Goal: Task Accomplishment & Management: Manage account settings

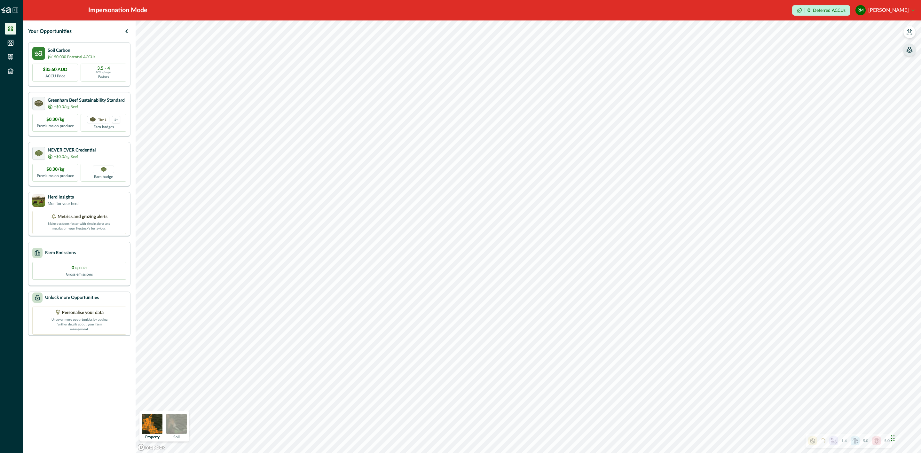
click at [911, 50] on icon "button" at bounding box center [909, 51] width 5 height 3
click at [827, 54] on icon "button" at bounding box center [828, 54] width 6 height 6
click at [831, 54] on icon "button" at bounding box center [828, 54] width 6 height 6
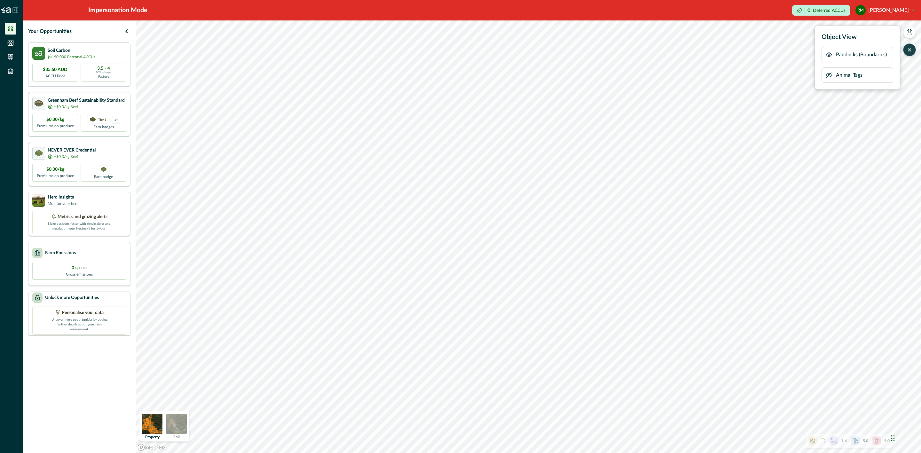
click at [829, 54] on icon "button" at bounding box center [828, 54] width 6 height 6
click at [828, 76] on icon "button" at bounding box center [828, 75] width 5 height 5
click at [912, 33] on icon "button" at bounding box center [909, 32] width 6 height 6
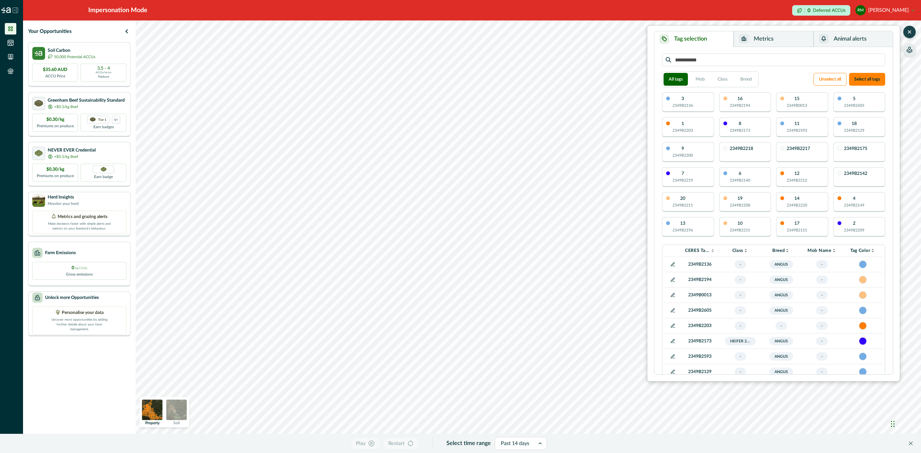
click at [779, 36] on button "Metrics" at bounding box center [773, 39] width 80 height 16
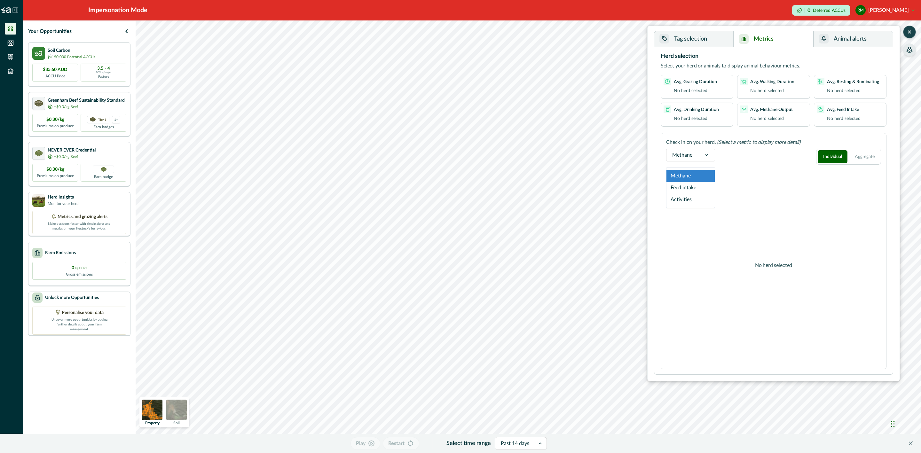
click at [699, 154] on div at bounding box center [706, 155] width 17 height 12
click at [701, 190] on div "Feed intake" at bounding box center [690, 188] width 48 height 12
click at [706, 154] on div at bounding box center [711, 155] width 17 height 12
click at [699, 202] on div "Activities" at bounding box center [693, 200] width 54 height 12
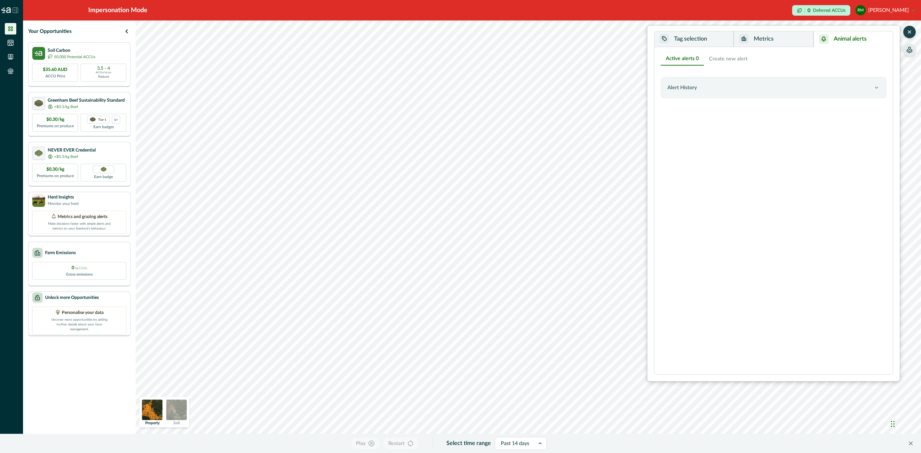
click at [849, 40] on button "Animal alerts" at bounding box center [852, 39] width 79 height 16
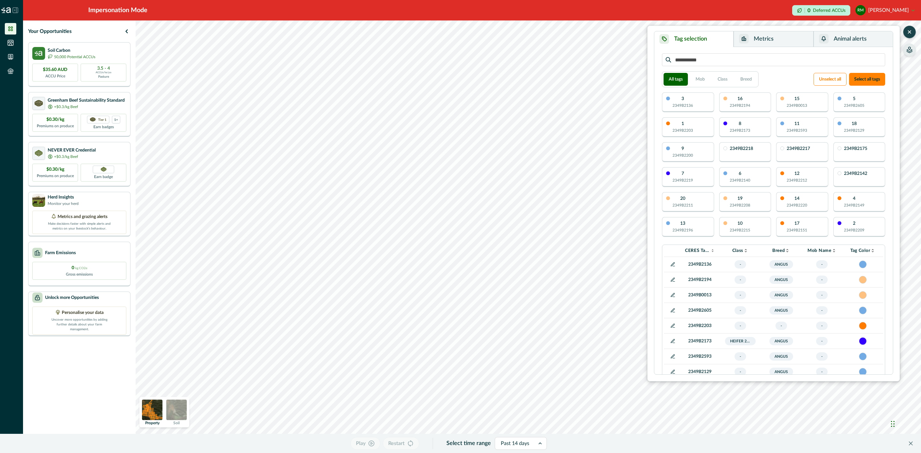
click at [705, 43] on button "Tag selection" at bounding box center [693, 39] width 79 height 16
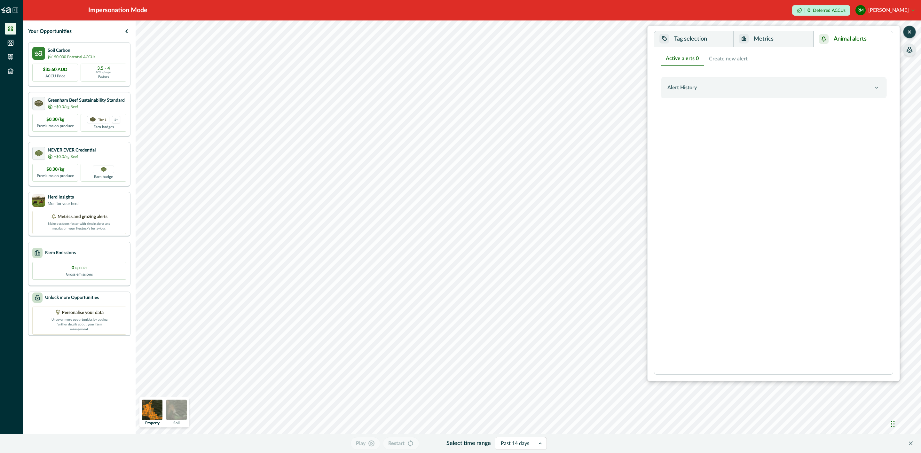
click at [824, 41] on icon "button" at bounding box center [824, 39] width 4 height 4
click at [720, 86] on div "Alert History" at bounding box center [770, 88] width 206 height 8
click at [735, 58] on button "Create new alert" at bounding box center [728, 58] width 49 height 13
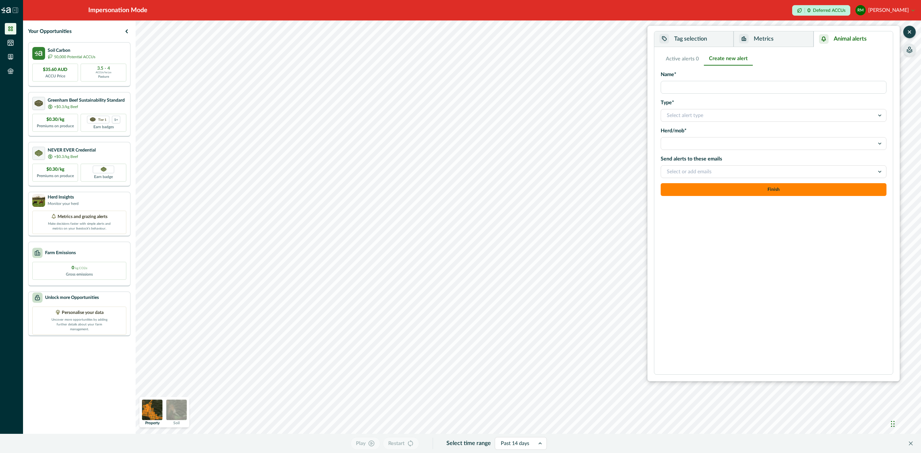
click at [705, 87] on input "Name*" at bounding box center [774, 87] width 226 height 13
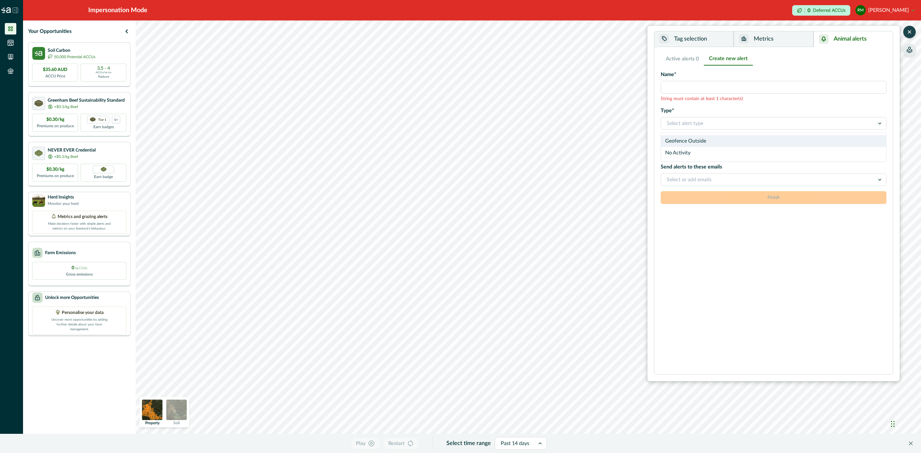
click at [695, 114] on div "Type* option Geofence Outside focused, 1 of 2. 2 results available. Use Up and …" at bounding box center [774, 118] width 226 height 23
click at [700, 142] on div "Geofence Outside" at bounding box center [773, 141] width 225 height 12
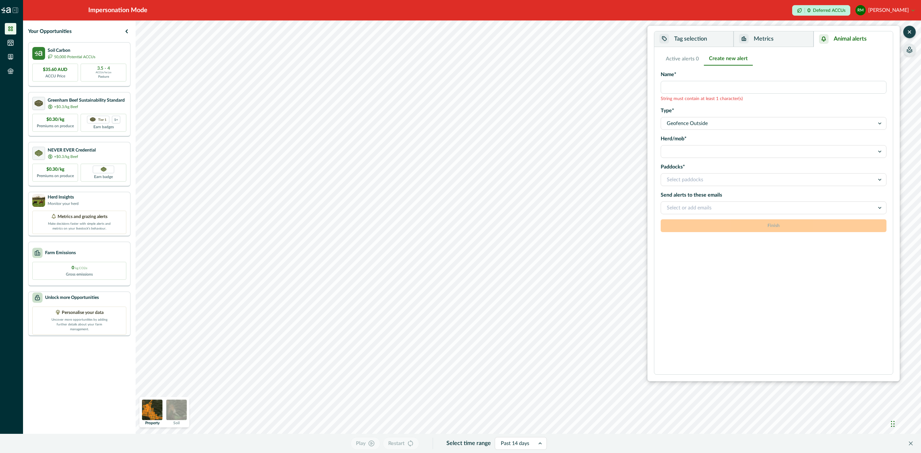
click at [702, 152] on div at bounding box center [768, 151] width 202 height 9
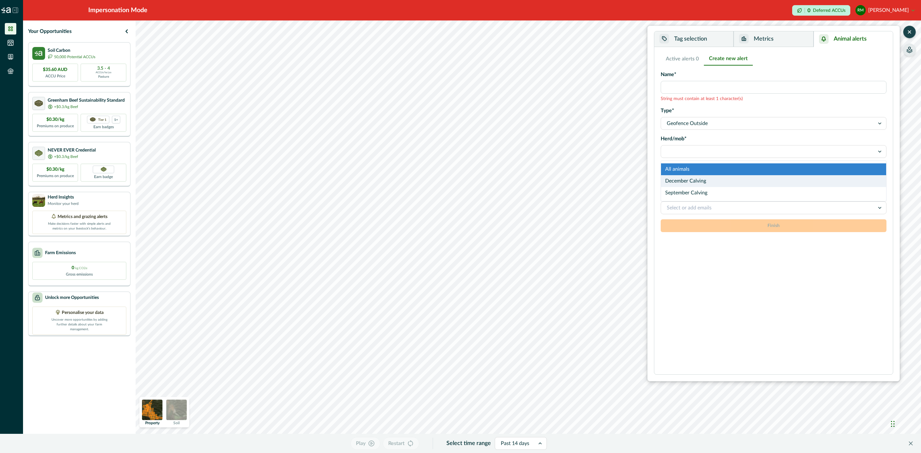
click at [708, 181] on div "December Calving" at bounding box center [773, 181] width 225 height 12
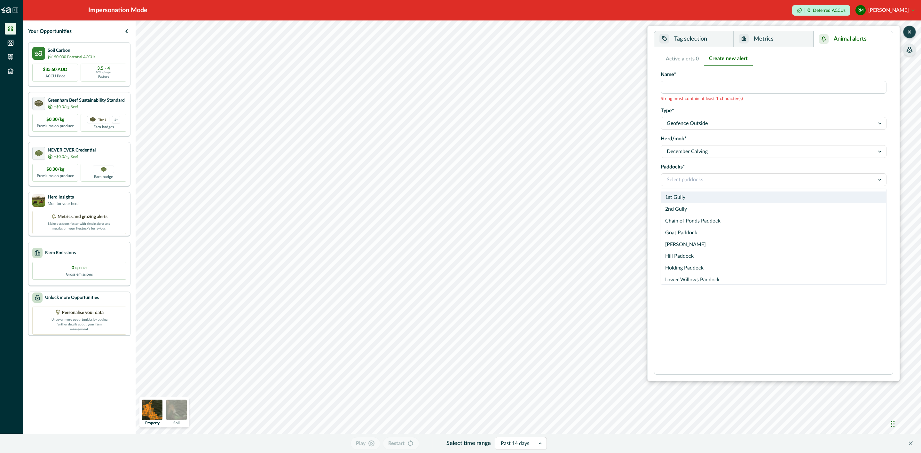
click at [709, 179] on div at bounding box center [768, 179] width 202 height 9
click at [880, 181] on icon at bounding box center [879, 179] width 6 height 6
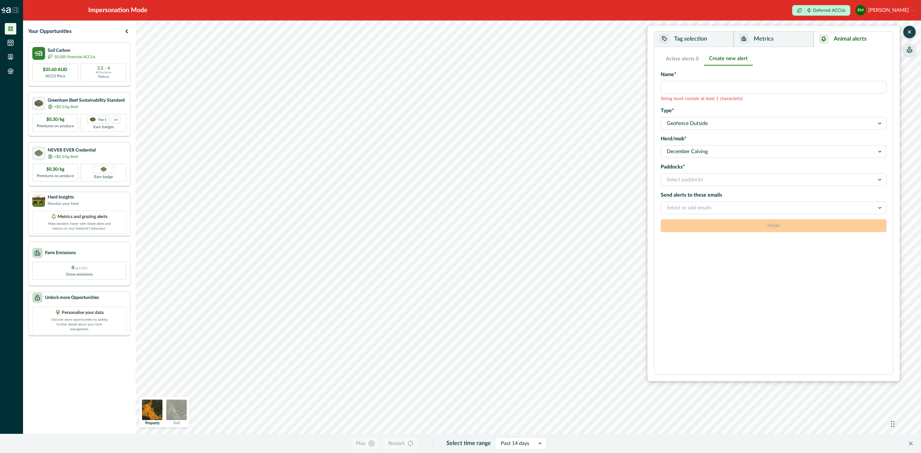
click at [692, 54] on button "Active alerts 0" at bounding box center [682, 58] width 43 height 13
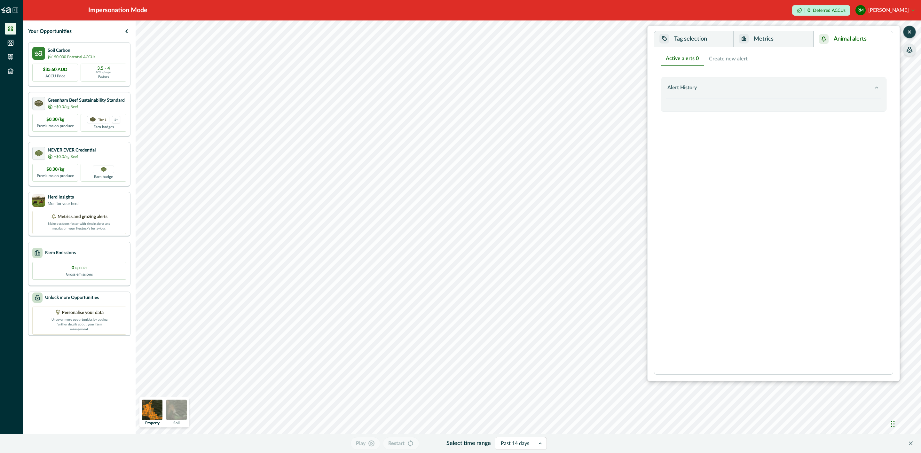
click at [771, 45] on button "Metrics" at bounding box center [773, 39] width 80 height 16
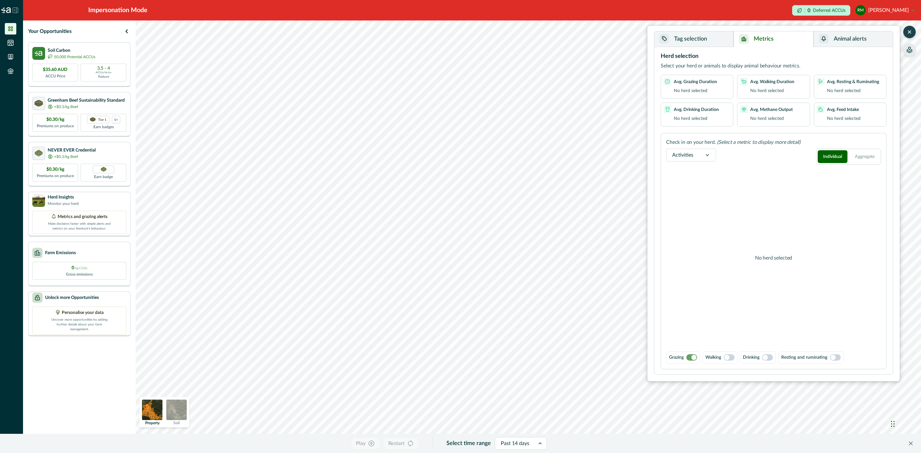
click at [908, 48] on icon "button" at bounding box center [909, 50] width 6 height 6
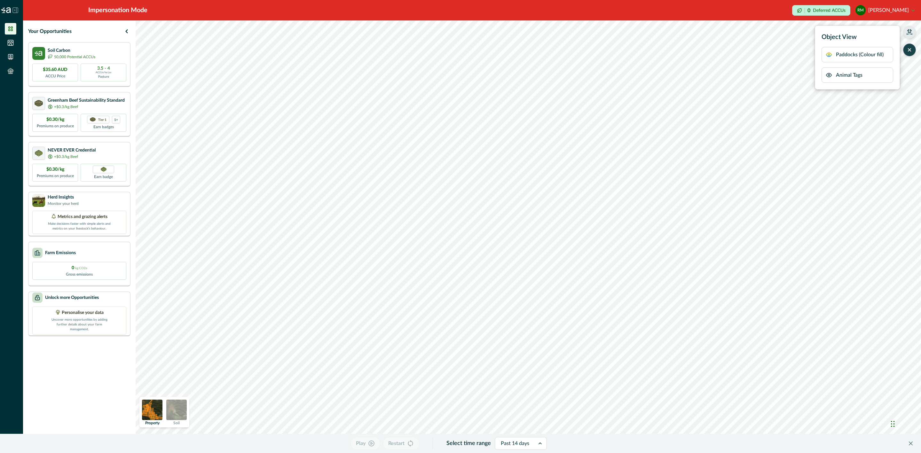
click at [828, 57] on icon "button" at bounding box center [828, 54] width 6 height 6
click at [829, 55] on icon "button" at bounding box center [828, 54] width 6 height 6
click at [830, 54] on icon "button" at bounding box center [829, 55] width 2 height 2
click at [830, 54] on icon "button" at bounding box center [828, 54] width 5 height 5
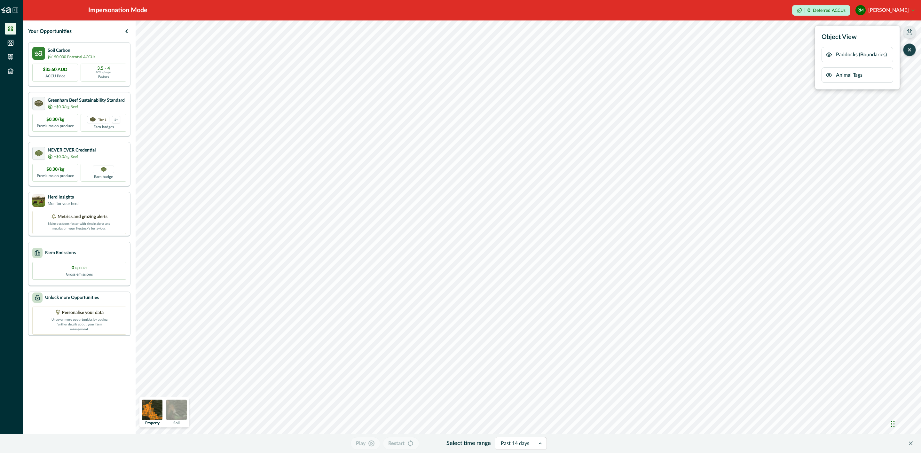
click at [827, 55] on icon "button" at bounding box center [828, 54] width 6 height 6
click at [365, 445] on p "Play" at bounding box center [361, 444] width 10 height 8
click at [541, 443] on icon at bounding box center [542, 443] width 6 height 6
click at [524, 350] on div "Past 7 days" at bounding box center [523, 355] width 52 height 12
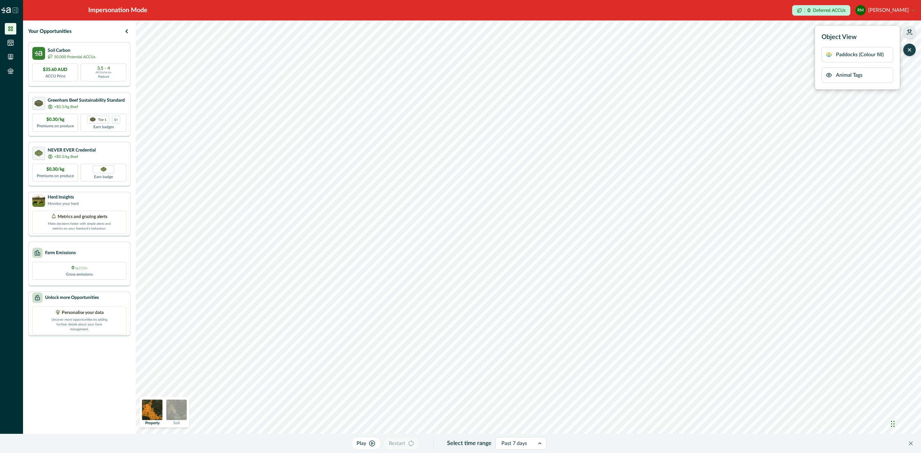
click at [374, 447] on button "Play" at bounding box center [366, 443] width 30 height 13
click at [542, 444] on icon at bounding box center [541, 443] width 6 height 6
click at [907, 36] on button "button" at bounding box center [909, 32] width 13 height 13
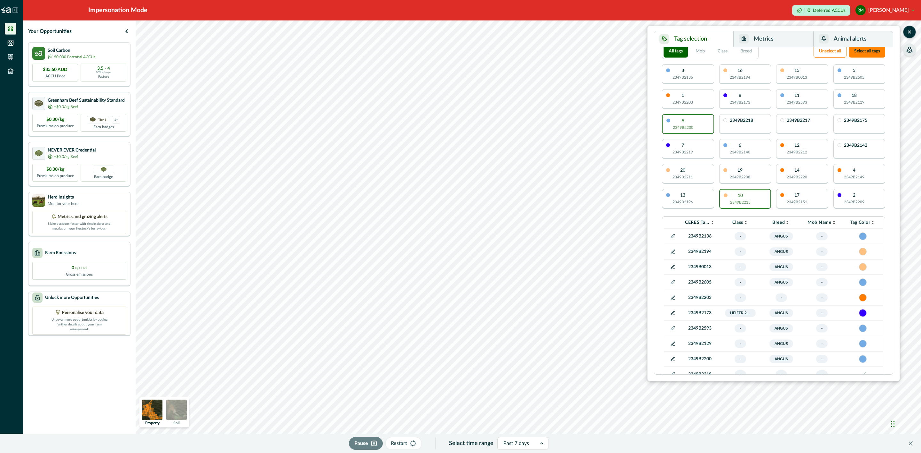
scroll to position [0, 0]
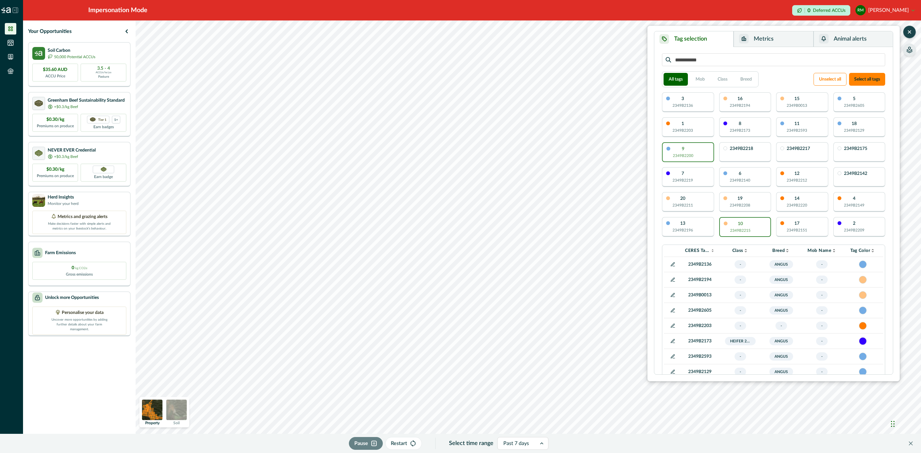
click at [907, 32] on icon "button" at bounding box center [909, 32] width 6 height 6
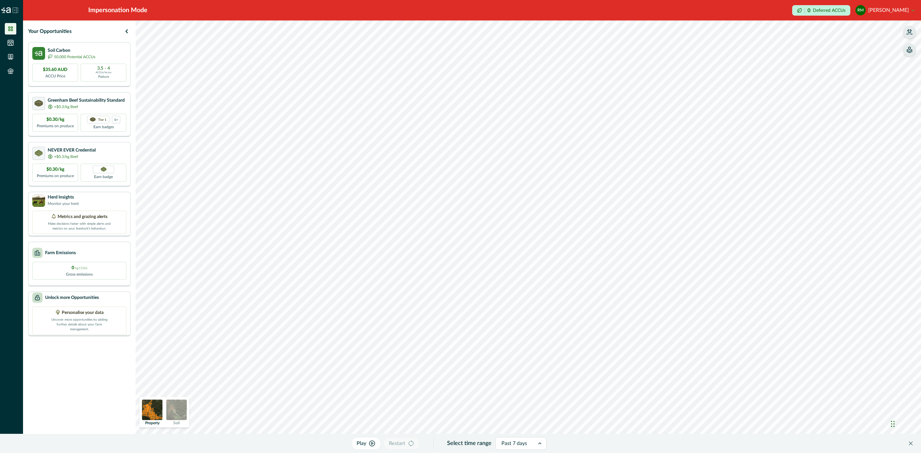
click at [911, 50] on icon "button" at bounding box center [909, 50] width 6 height 6
click at [911, 29] on icon "button" at bounding box center [909, 32] width 6 height 6
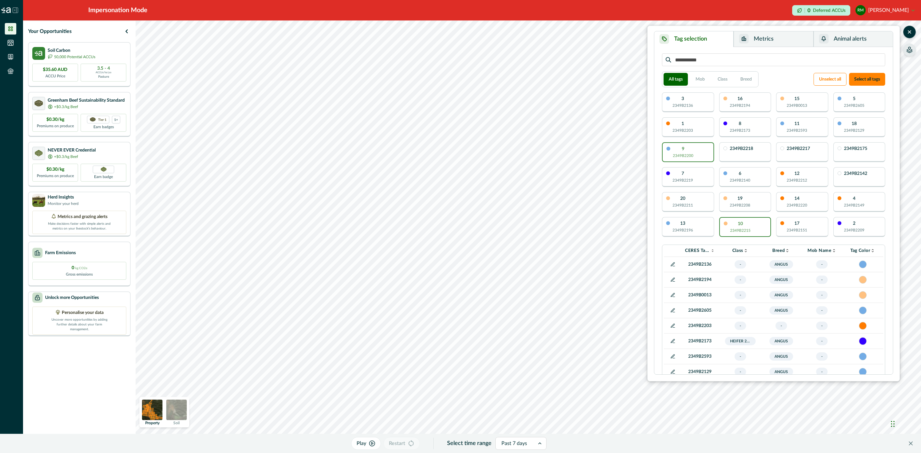
click at [768, 36] on button "Metrics" at bounding box center [773, 39] width 80 height 16
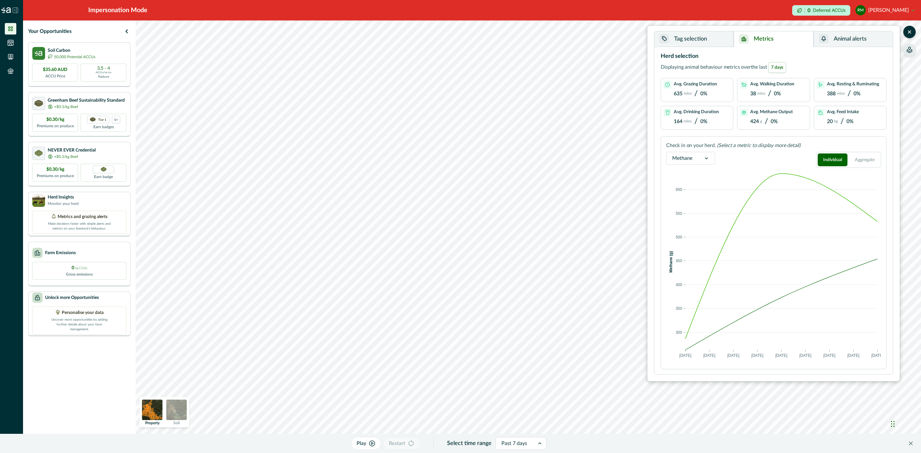
click at [709, 156] on icon at bounding box center [706, 158] width 6 height 6
click at [694, 205] on div "Activities" at bounding box center [690, 203] width 48 height 12
click at [704, 156] on icon at bounding box center [706, 158] width 6 height 6
click at [701, 203] on div "Activities" at bounding box center [690, 203] width 48 height 12
click at [729, 356] on span at bounding box center [726, 357] width 5 height 5
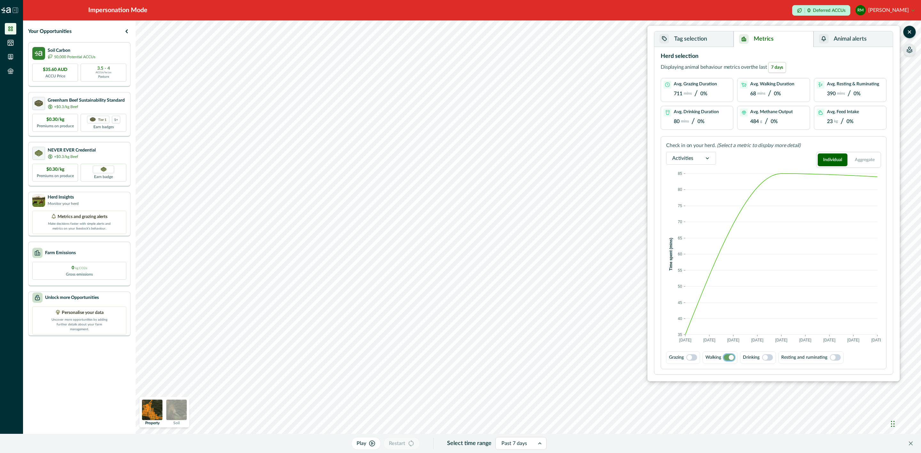
click at [695, 362] on div "Grazing" at bounding box center [683, 357] width 34 height 12
click at [694, 360] on span at bounding box center [691, 357] width 11 height 6
click at [726, 358] on span at bounding box center [726, 357] width 5 height 5
click at [689, 361] on div "Grazing" at bounding box center [683, 357] width 34 height 12
click at [696, 357] on span at bounding box center [691, 357] width 11 height 6
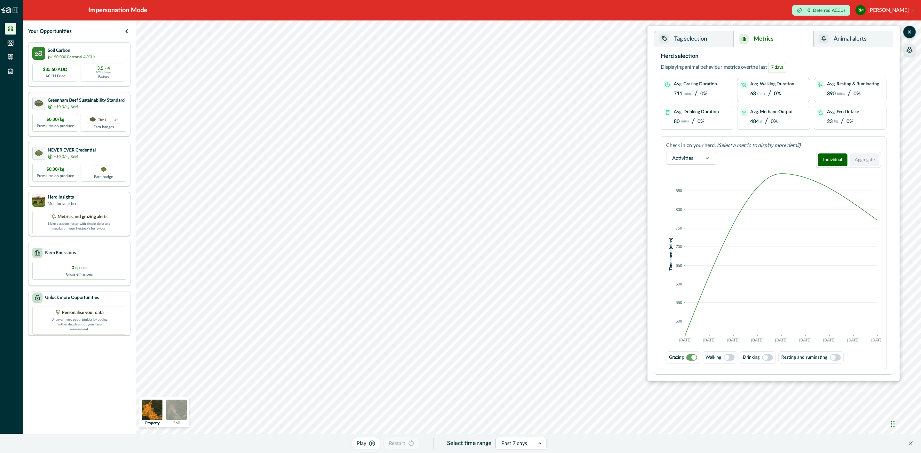
click at [860, 160] on button "Aggregate" at bounding box center [865, 159] width 30 height 13
click at [732, 357] on span at bounding box center [728, 357] width 11 height 6
click at [728, 359] on span at bounding box center [728, 357] width 11 height 6
click at [695, 358] on span at bounding box center [693, 357] width 5 height 5
click at [695, 358] on span at bounding box center [691, 357] width 11 height 6
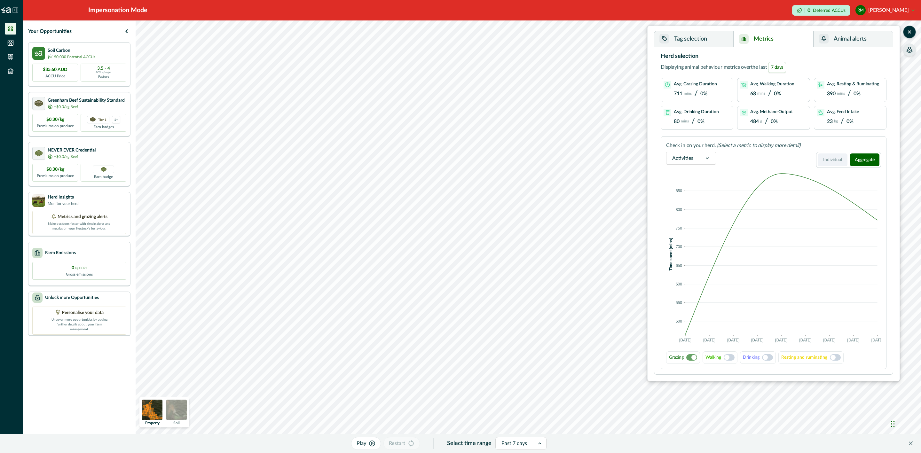
click at [835, 165] on button "Individual" at bounding box center [832, 159] width 30 height 13
click at [730, 360] on span at bounding box center [728, 357] width 11 height 6
click at [730, 359] on span at bounding box center [731, 357] width 5 height 5
click at [693, 358] on span at bounding box center [691, 357] width 11 height 6
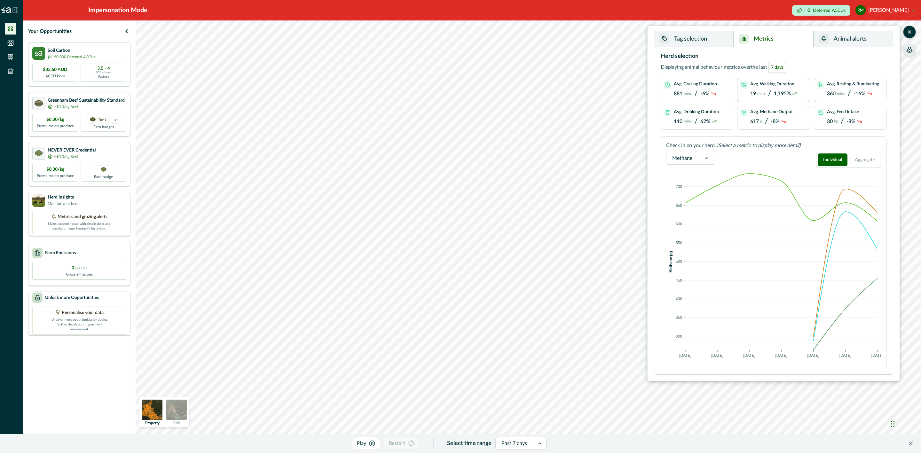
click at [705, 161] on icon at bounding box center [706, 158] width 6 height 6
click at [695, 200] on div "Activities" at bounding box center [690, 203] width 48 height 12
click at [769, 359] on span at bounding box center [767, 357] width 11 height 6
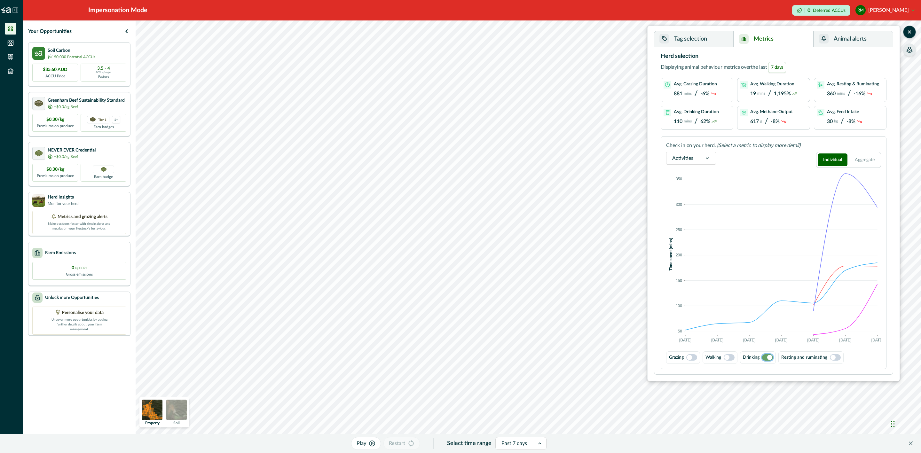
click at [688, 355] on span at bounding box center [689, 357] width 5 height 5
click at [867, 157] on button "Aggregate" at bounding box center [865, 159] width 30 height 13
click at [837, 156] on button "Individual" at bounding box center [832, 159] width 30 height 13
click at [864, 162] on button "Aggregate" at bounding box center [865, 159] width 30 height 13
click at [729, 358] on span at bounding box center [726, 357] width 5 height 5
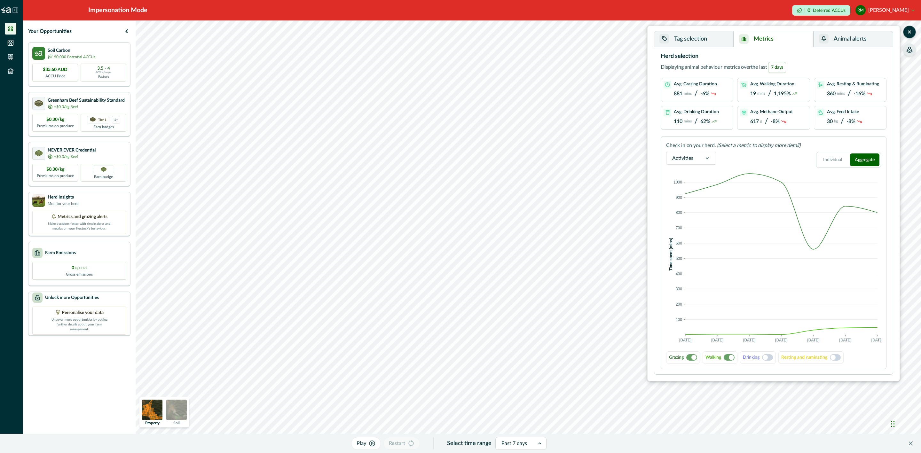
click at [729, 359] on span at bounding box center [728, 357] width 11 height 6
click at [770, 358] on span at bounding box center [767, 357] width 11 height 6
click at [770, 358] on span at bounding box center [769, 357] width 5 height 5
click at [765, 358] on span at bounding box center [764, 357] width 5 height 5
click at [732, 357] on span at bounding box center [728, 357] width 11 height 6
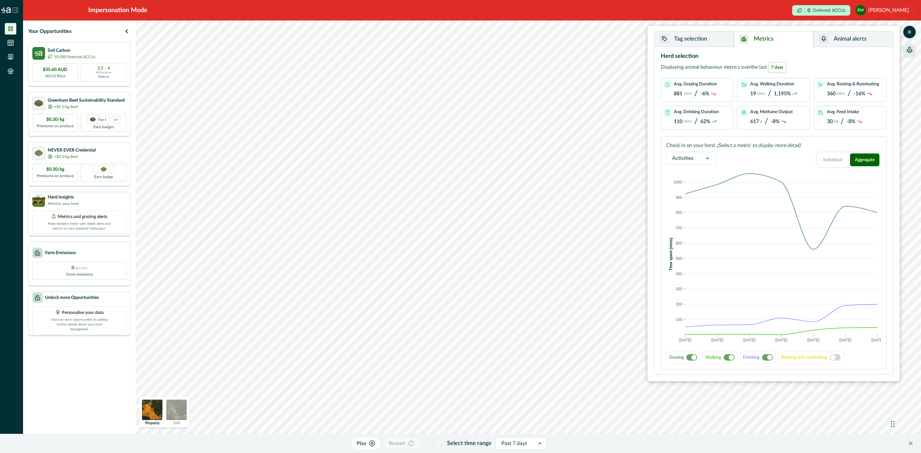
click at [766, 357] on span at bounding box center [767, 357] width 11 height 6
click at [731, 357] on span at bounding box center [731, 357] width 5 height 5
click at [836, 159] on button "Individual" at bounding box center [832, 159] width 30 height 13
click at [696, 356] on span at bounding box center [693, 357] width 5 height 5
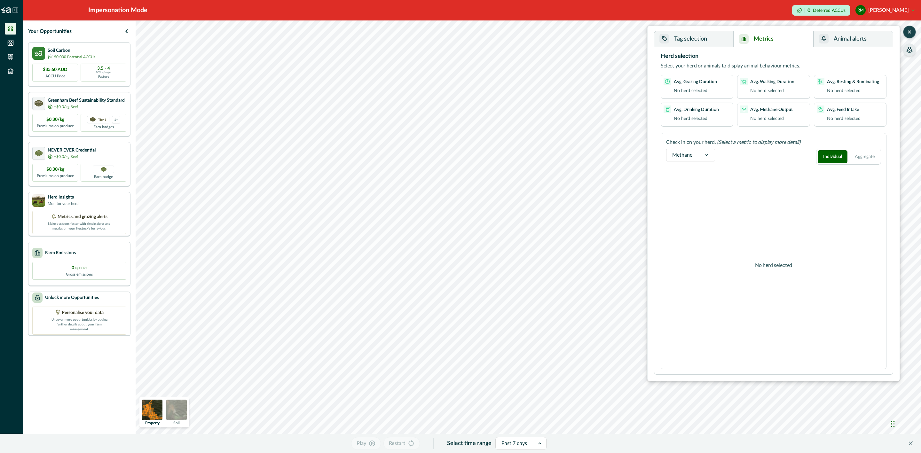
click at [910, 34] on icon "button" at bounding box center [909, 32] width 6 height 6
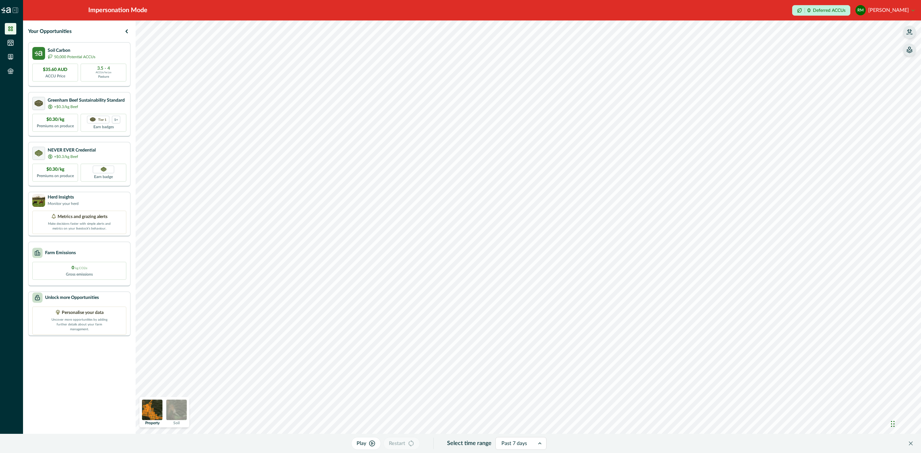
click at [911, 34] on icon "button" at bounding box center [908, 34] width 5 height 1
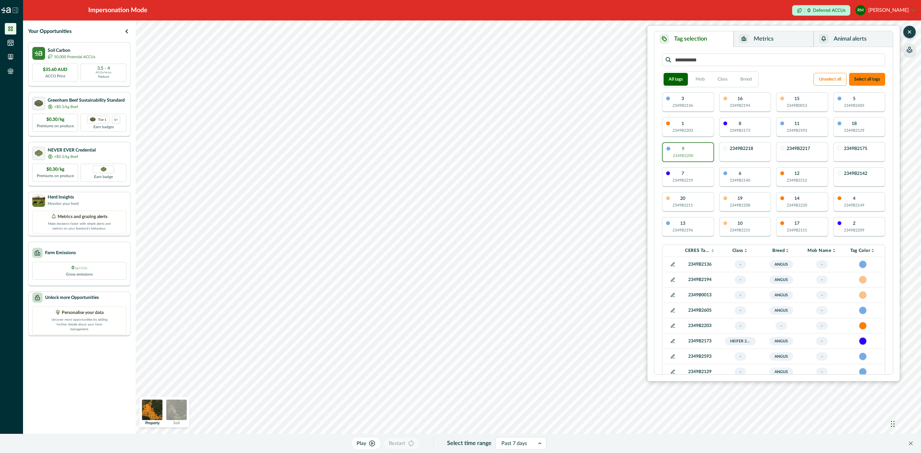
click at [671, 264] on icon at bounding box center [672, 264] width 5 height 5
click at [676, 267] on line at bounding box center [677, 265] width 3 height 3
click at [706, 81] on button "Mob" at bounding box center [700, 79] width 20 height 13
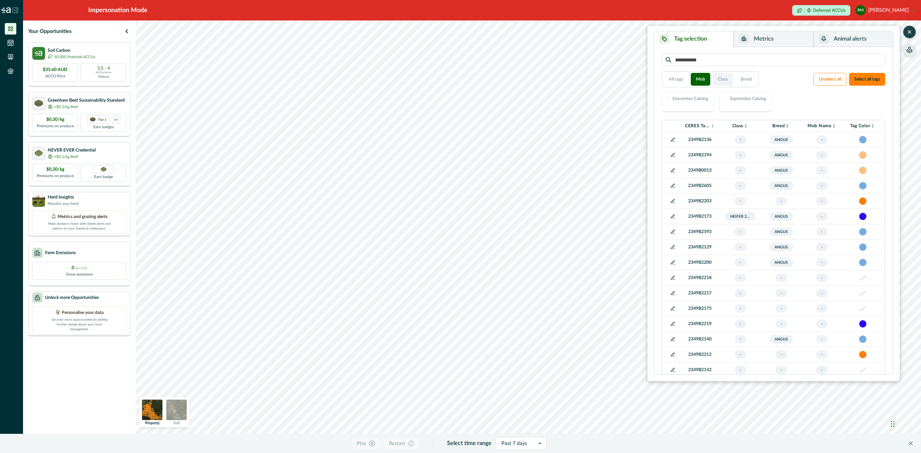
drag, startPoint x: 715, startPoint y: 81, endPoint x: 718, endPoint y: 81, distance: 3.5
click at [716, 81] on button "Class" at bounding box center [723, 79] width 20 height 13
click at [741, 81] on button "Breed" at bounding box center [746, 79] width 22 height 13
click at [701, 82] on button "Mob" at bounding box center [701, 79] width 20 height 13
click at [700, 109] on div "December Calving" at bounding box center [688, 102] width 52 height 20
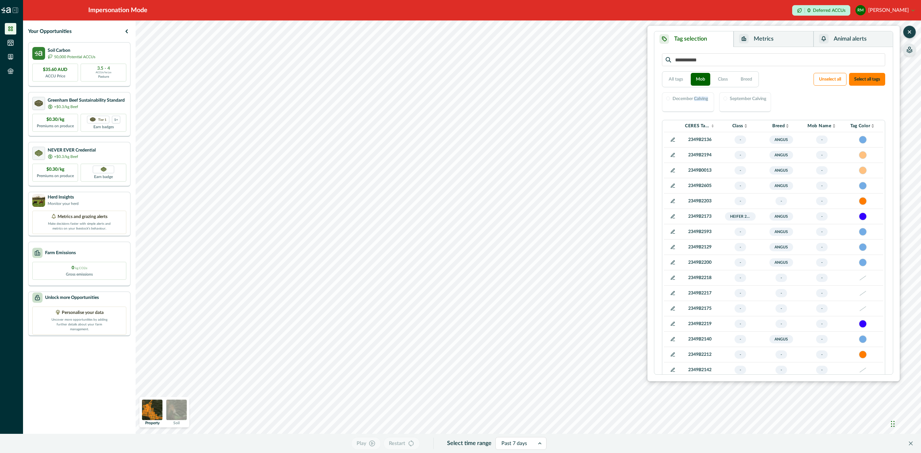
click at [700, 109] on div "December Calving" at bounding box center [688, 102] width 52 height 20
click at [699, 110] on div "December Calving" at bounding box center [688, 102] width 52 height 20
click at [700, 106] on div "December Calving" at bounding box center [688, 102] width 52 height 20
click at [911, 32] on icon "button" at bounding box center [909, 32] width 6 height 6
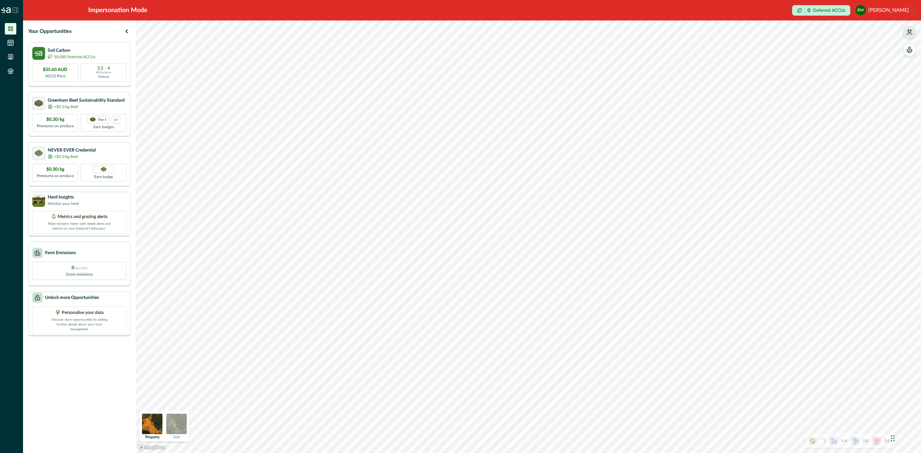
click at [908, 34] on icon "button" at bounding box center [909, 32] width 6 height 6
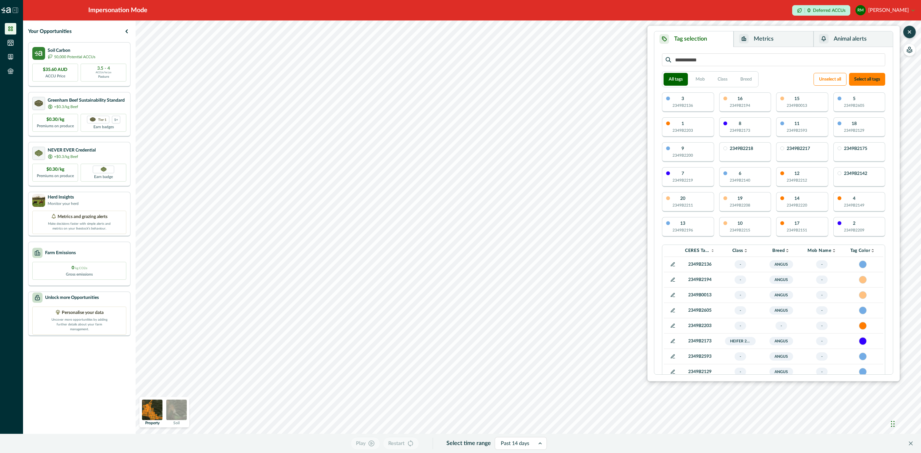
click at [706, 125] on div "1 2349B2203" at bounding box center [688, 127] width 52 height 20
click at [373, 445] on icon "button" at bounding box center [371, 443] width 7 height 6
click at [520, 444] on div at bounding box center [517, 443] width 28 height 9
click at [528, 358] on div "Past 7 days" at bounding box center [523, 359] width 52 height 12
click at [781, 37] on button "Metrics" at bounding box center [773, 39] width 80 height 16
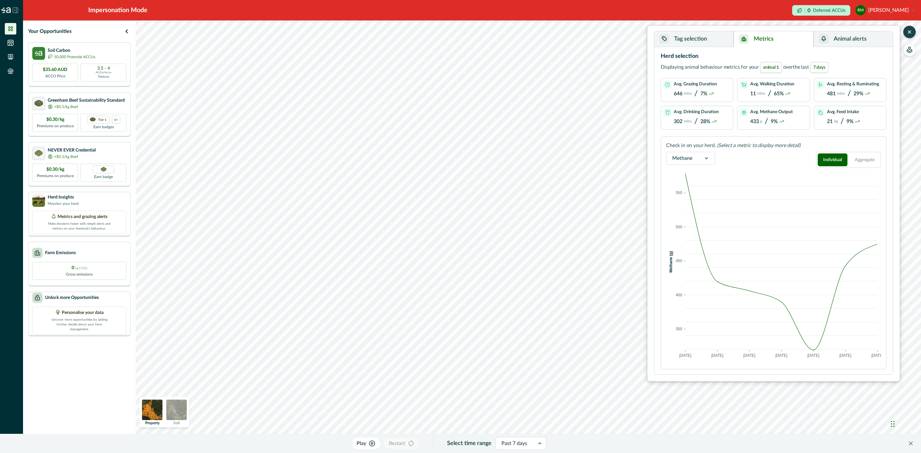
click at [911, 35] on icon "button" at bounding box center [909, 32] width 6 height 6
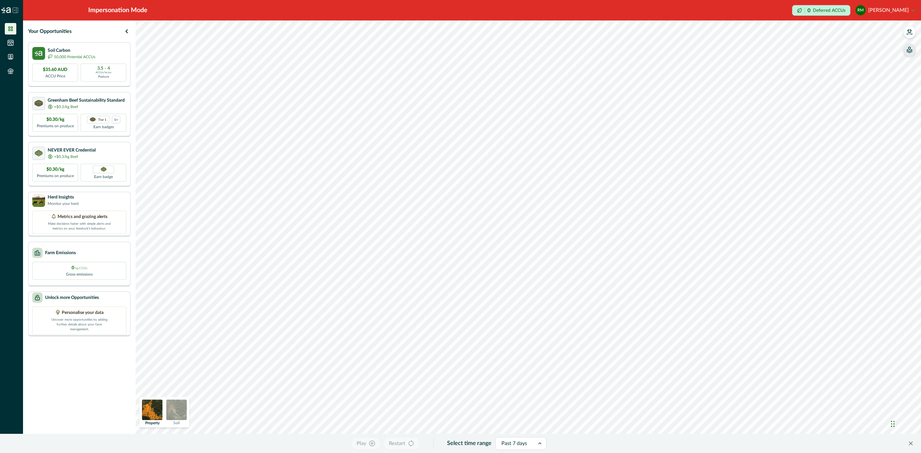
click at [911, 48] on icon "button" at bounding box center [909, 50] width 6 height 6
click at [827, 76] on icon "button" at bounding box center [828, 75] width 6 height 6
click at [828, 76] on icon "button" at bounding box center [828, 75] width 5 height 5
click at [828, 53] on icon "button" at bounding box center [828, 54] width 6 height 6
click at [878, 13] on button "RM [PERSON_NAME]" at bounding box center [884, 10] width 59 height 15
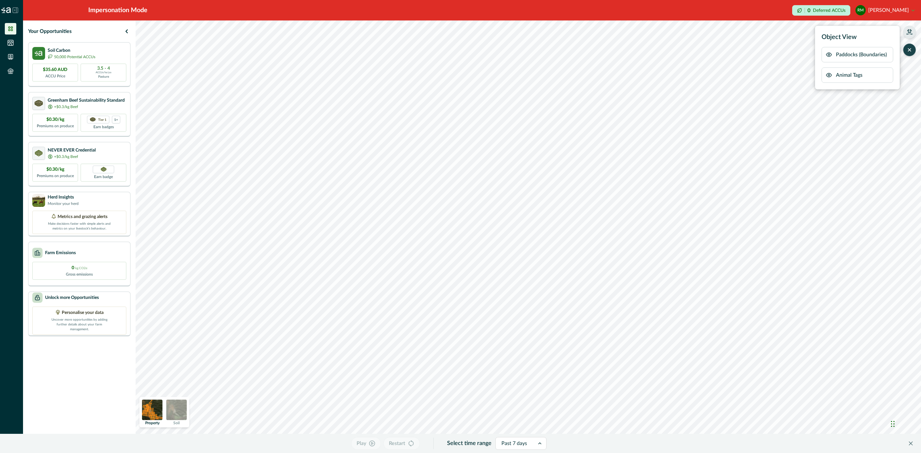
click at [909, 29] on icon "button" at bounding box center [909, 32] width 6 height 6
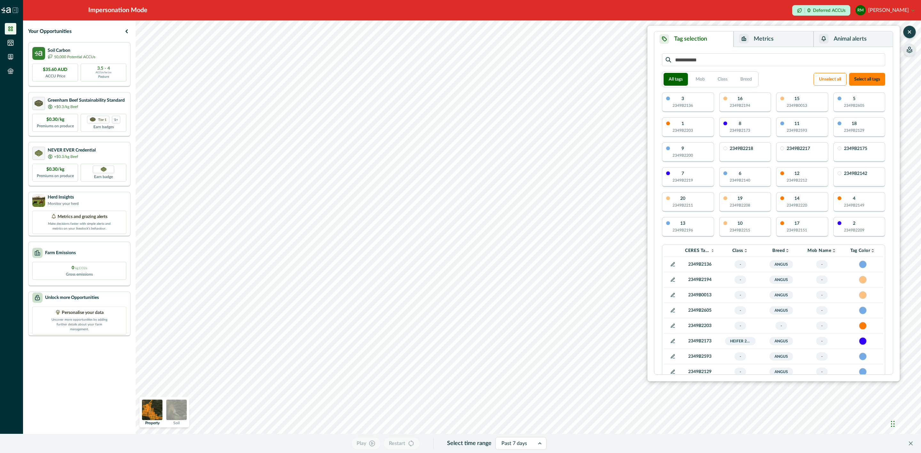
click at [909, 51] on icon "button" at bounding box center [909, 51] width 5 height 3
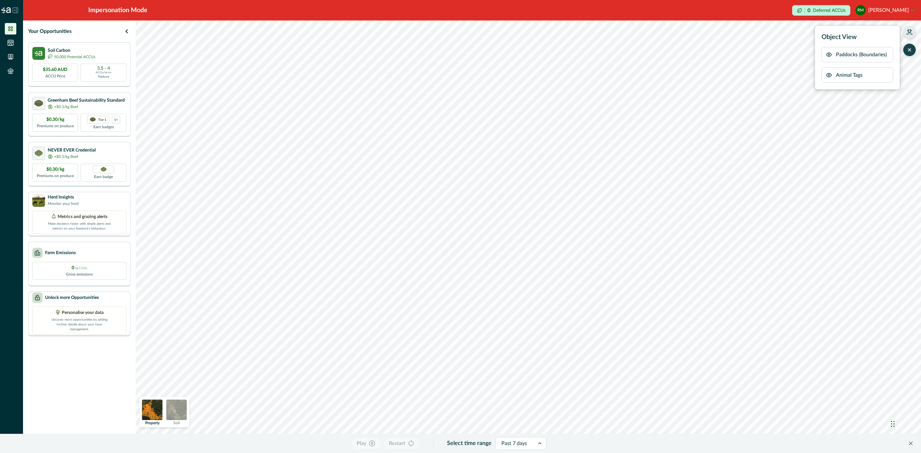
click at [909, 31] on icon "button" at bounding box center [909, 32] width 6 height 6
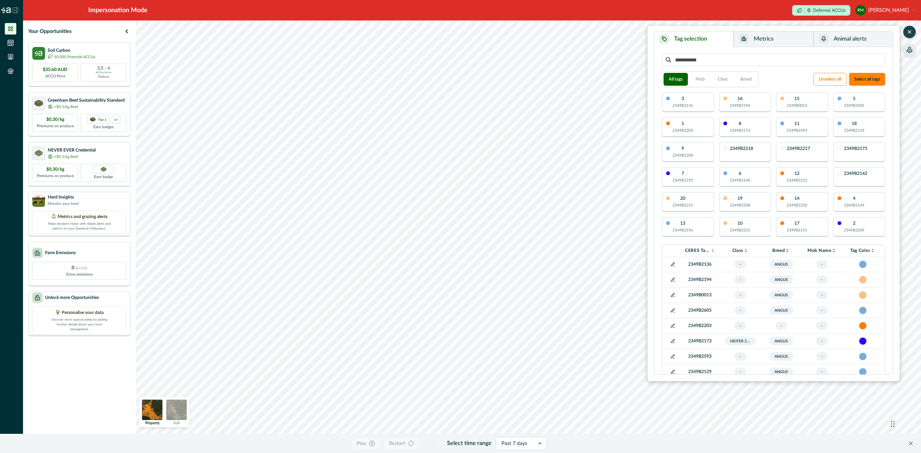
click at [909, 31] on icon "button" at bounding box center [909, 32] width 6 height 6
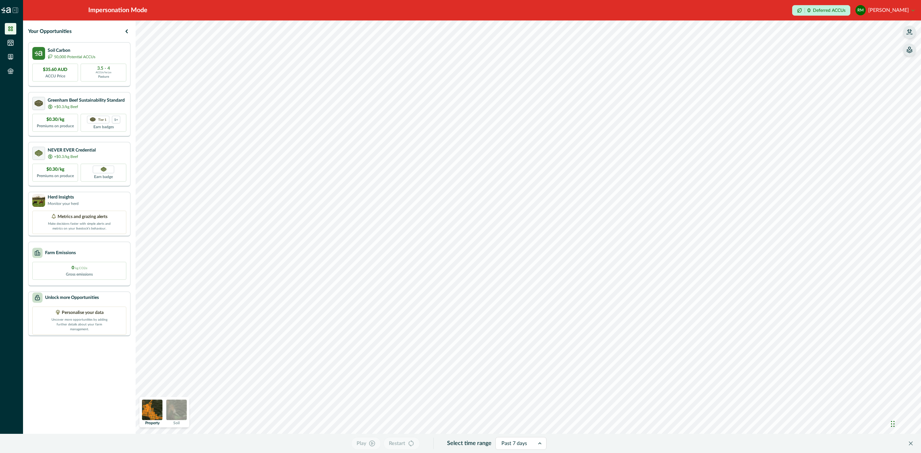
click at [901, 6] on button "RM [PERSON_NAME]" at bounding box center [884, 10] width 59 height 15
click at [865, 33] on button "Sign out" at bounding box center [878, 29] width 71 height 11
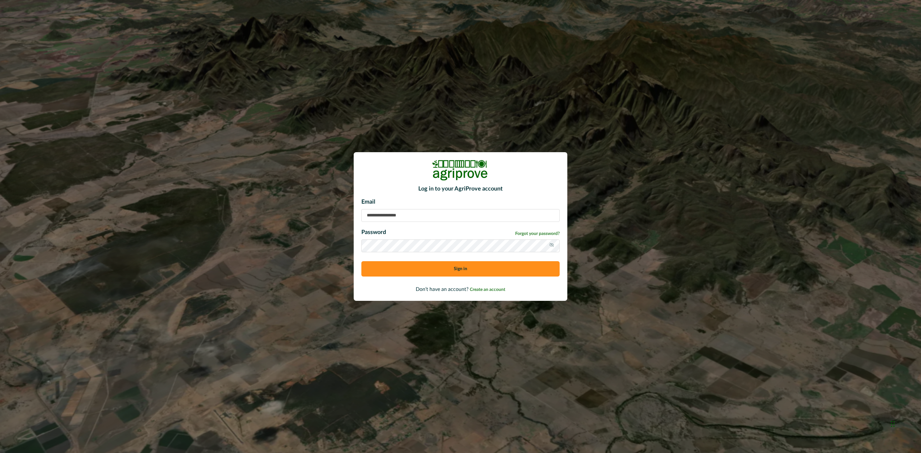
type input "**********"
